Goal: Find specific page/section: Find specific page/section

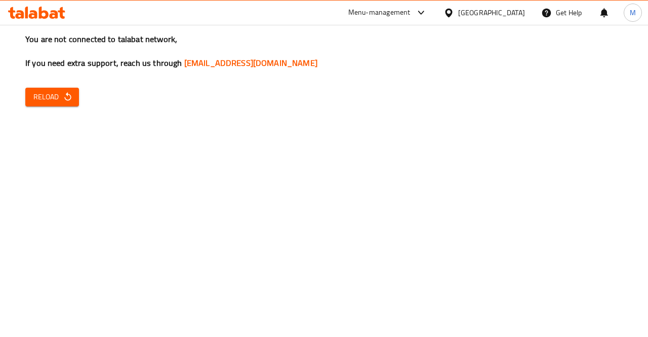
click at [53, 107] on div "You are not connected to talabat network, If you need extra support, reach us t…" at bounding box center [324, 168] width 648 height 337
click at [60, 102] on span "Reload" at bounding box center [51, 97] width 37 height 13
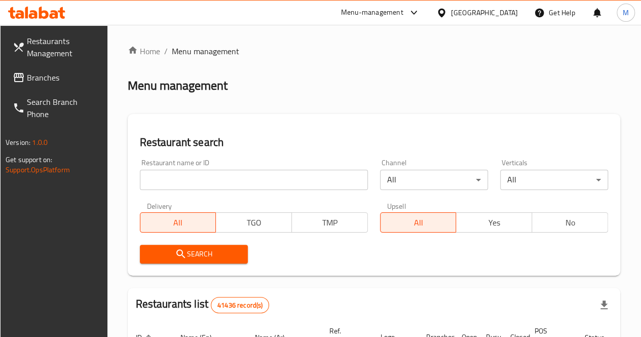
click at [231, 182] on input "search" at bounding box center [254, 180] width 228 height 20
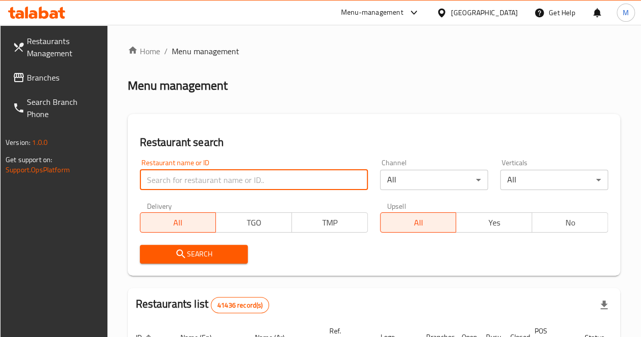
paste input "696007"
type input "696007"
click button "Search" at bounding box center [194, 254] width 108 height 19
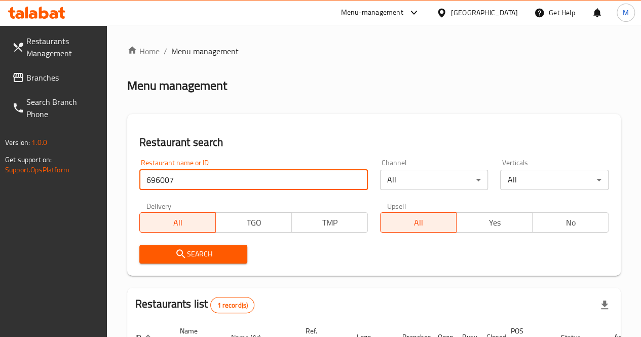
scroll to position [128, 0]
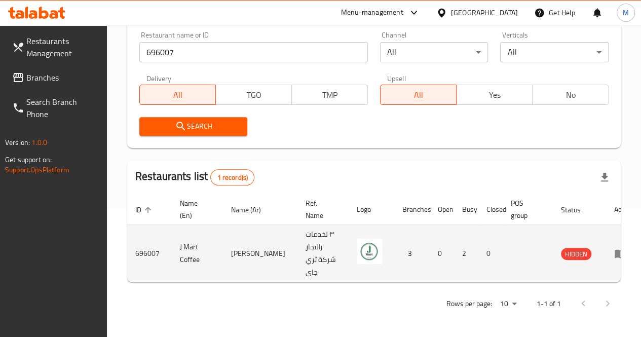
click at [312, 242] on td "٣ لخدمات التجارj شركة ثري جاي" at bounding box center [322, 253] width 51 height 57
click at [357, 251] on img "enhanced table" at bounding box center [369, 251] width 25 height 25
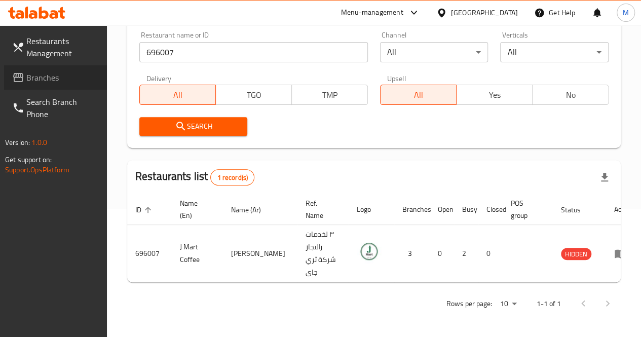
click at [49, 81] on span "Branches" at bounding box center [62, 77] width 72 height 12
